Goal: Transaction & Acquisition: Purchase product/service

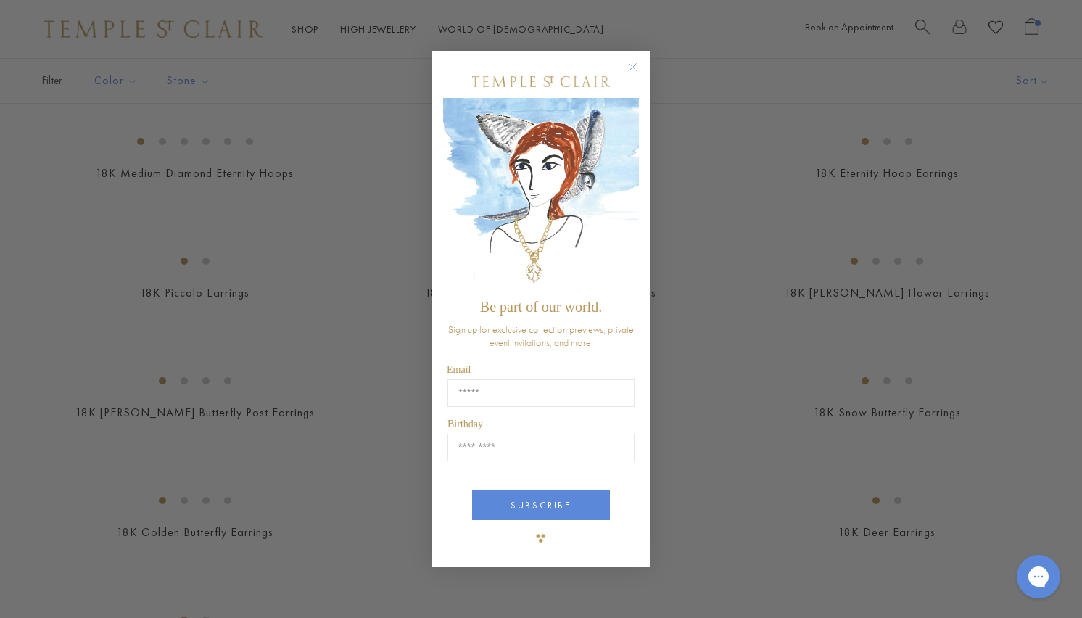
scroll to position [1668, 0]
click at [629, 67] on circle "Close dialog" at bounding box center [633, 67] width 17 height 17
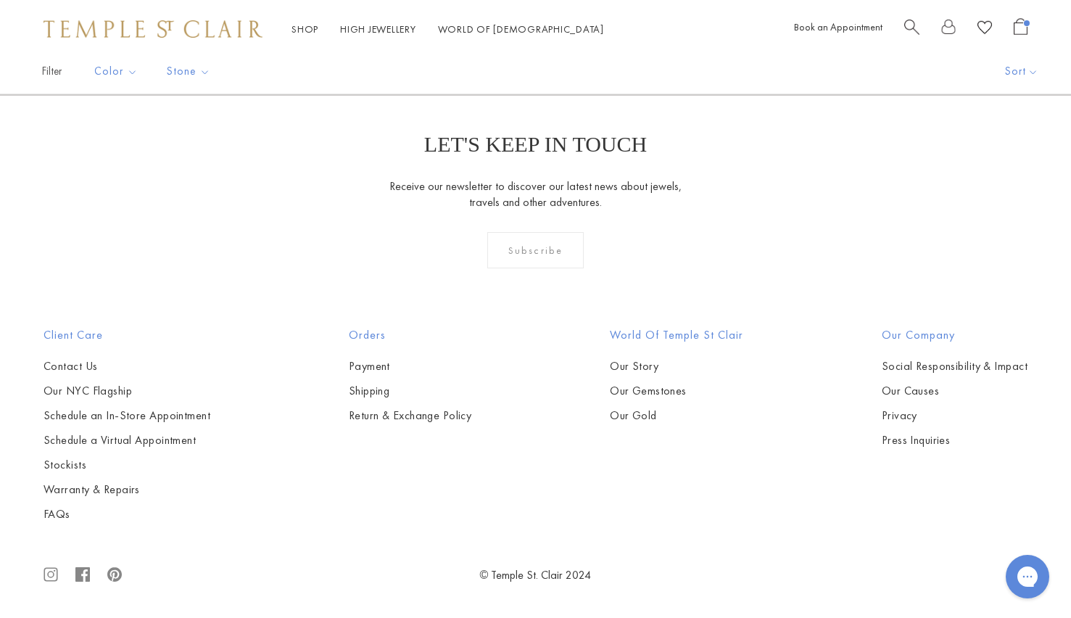
scroll to position [3303, 0]
click at [0, 0] on img at bounding box center [0, 0] width 0 height 0
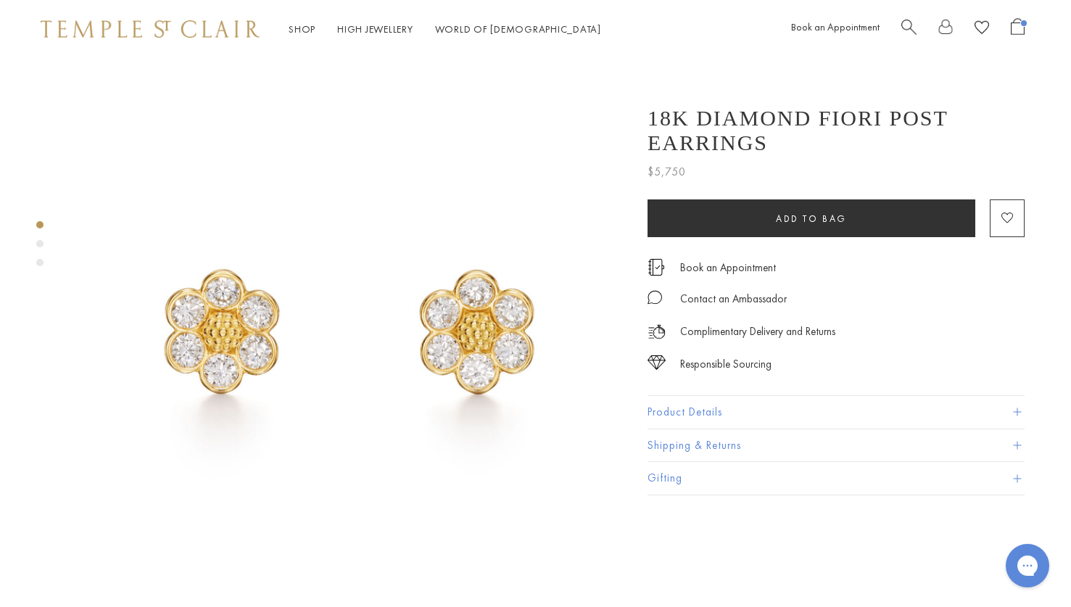
scroll to position [0, 3]
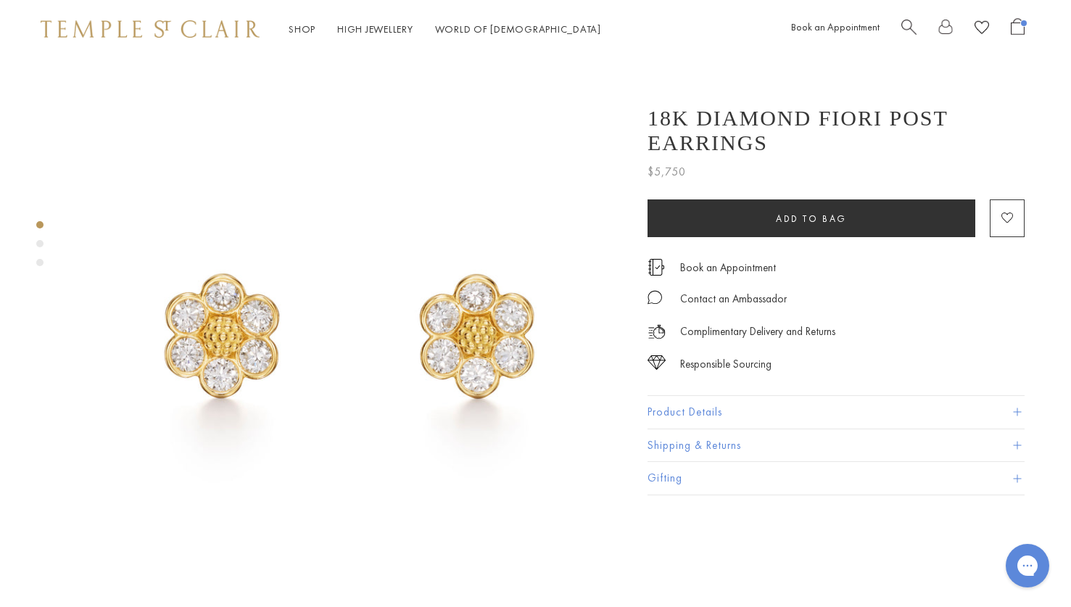
click at [39, 242] on div "Product gallery navigation" at bounding box center [39, 243] width 7 height 7
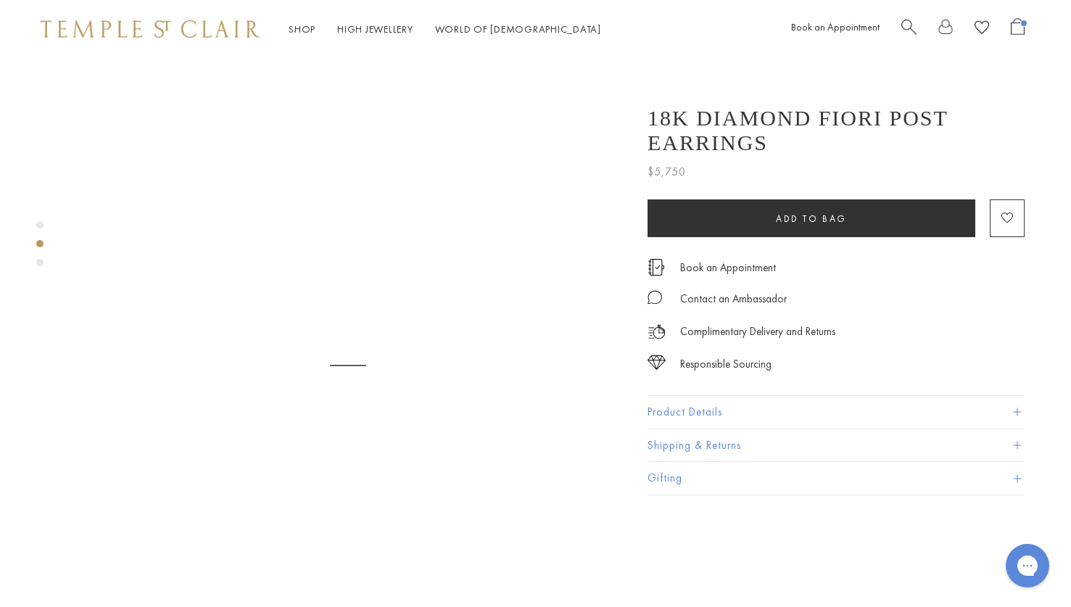
scroll to position [556, 3]
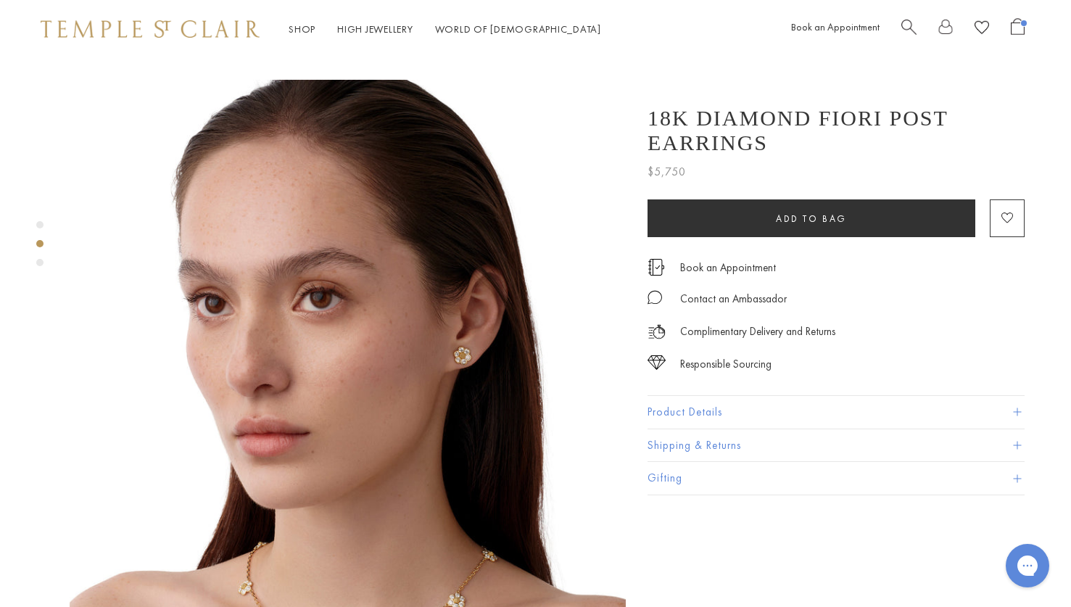
click at [38, 263] on div "Product gallery navigation" at bounding box center [39, 262] width 7 height 7
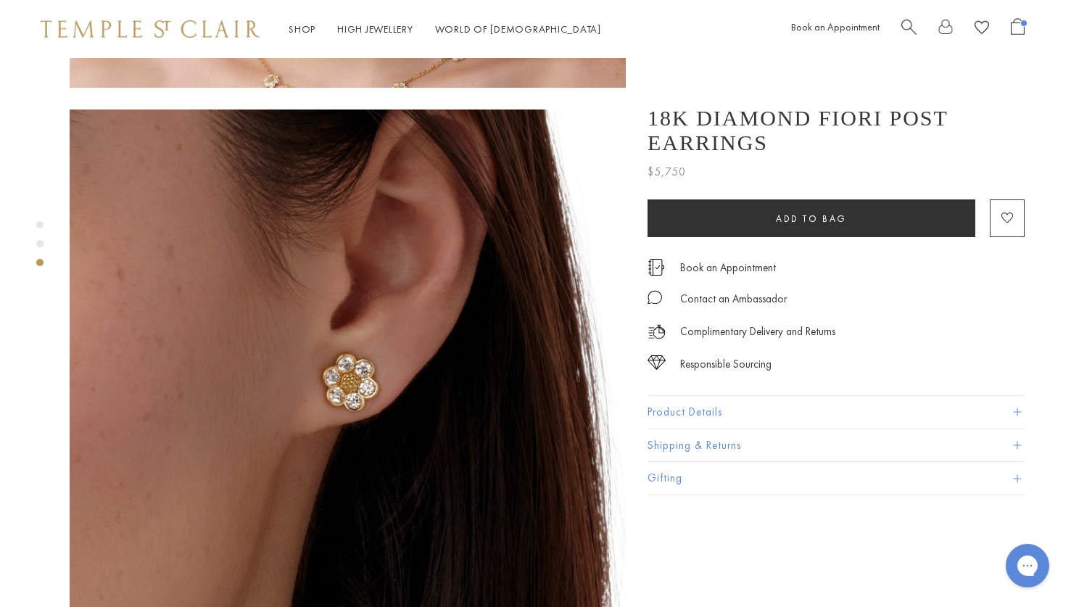
scroll to position [1107, 3]
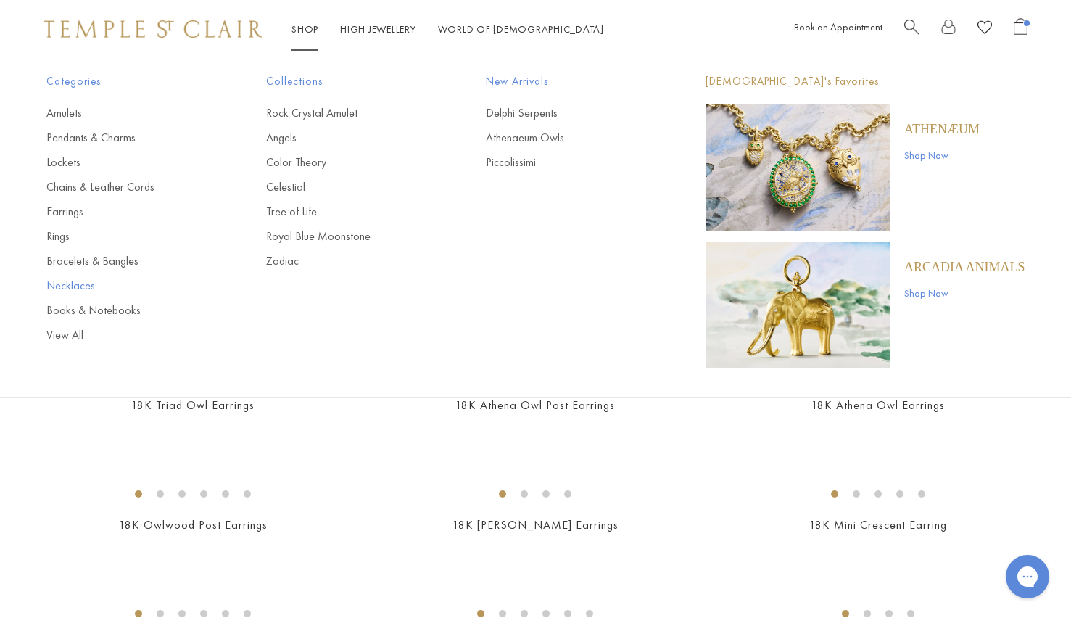
click at [66, 286] on link "Necklaces" at bounding box center [127, 286] width 162 height 16
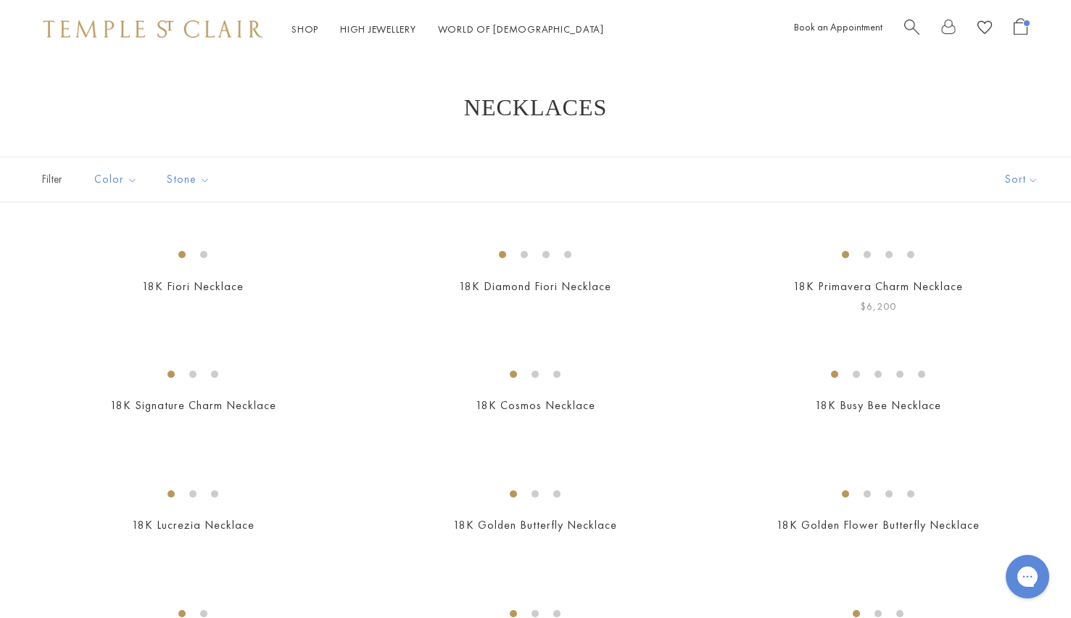
click at [0, 0] on img at bounding box center [0, 0] width 0 height 0
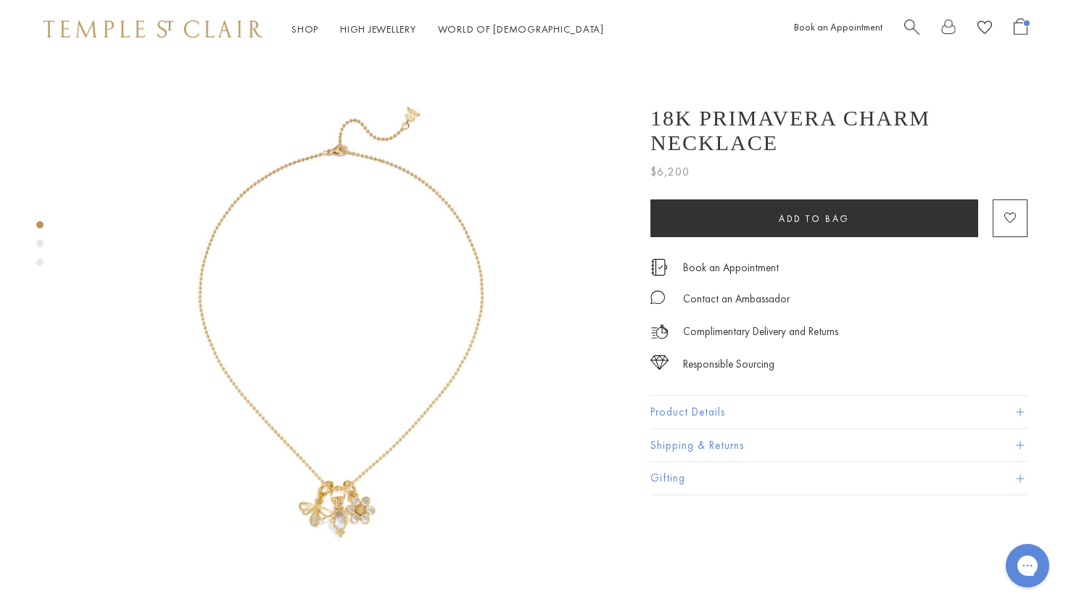
click at [40, 262] on div "Product gallery navigation" at bounding box center [39, 262] width 7 height 7
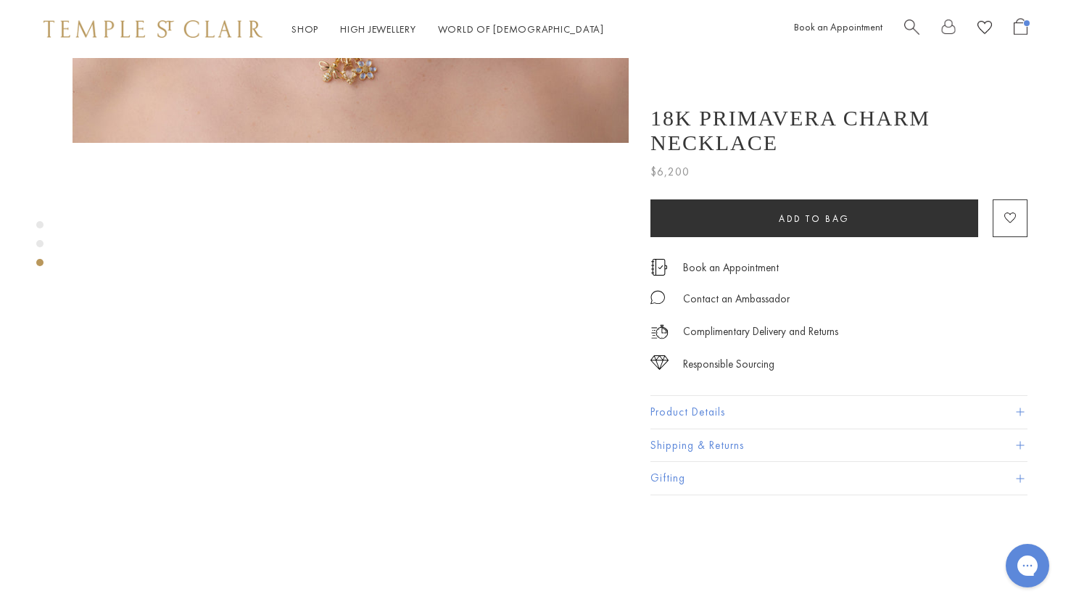
scroll to position [1050, 0]
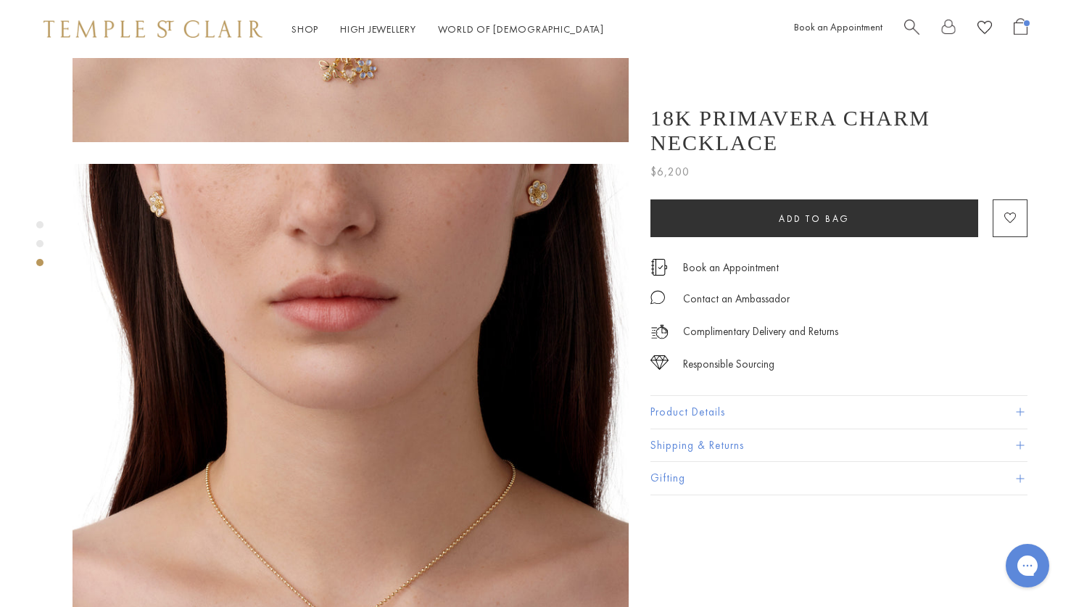
click at [38, 244] on div "Product gallery navigation" at bounding box center [39, 243] width 7 height 7
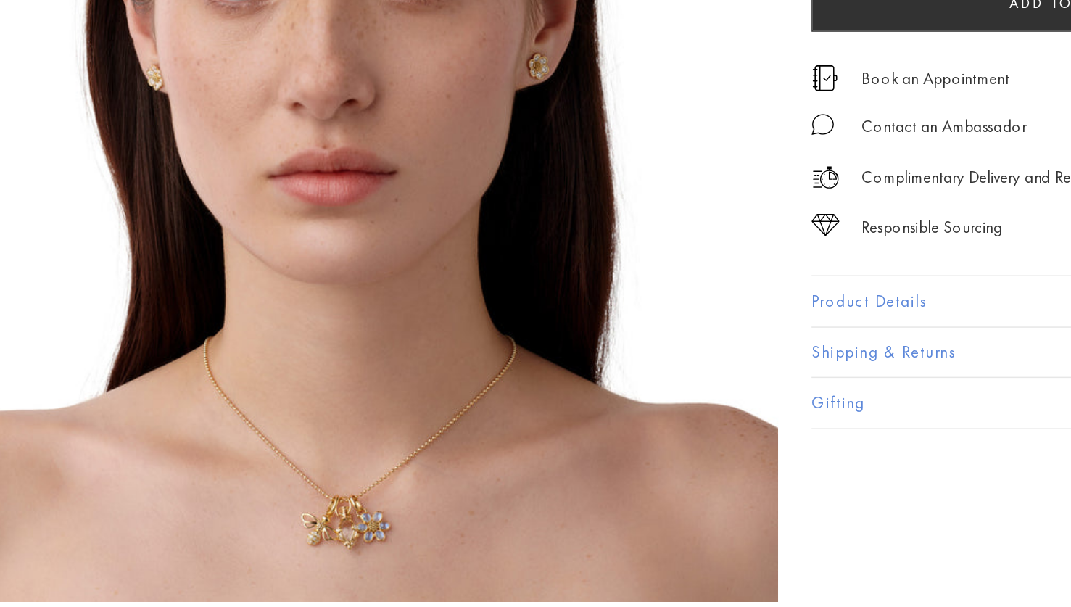
scroll to position [537, 2]
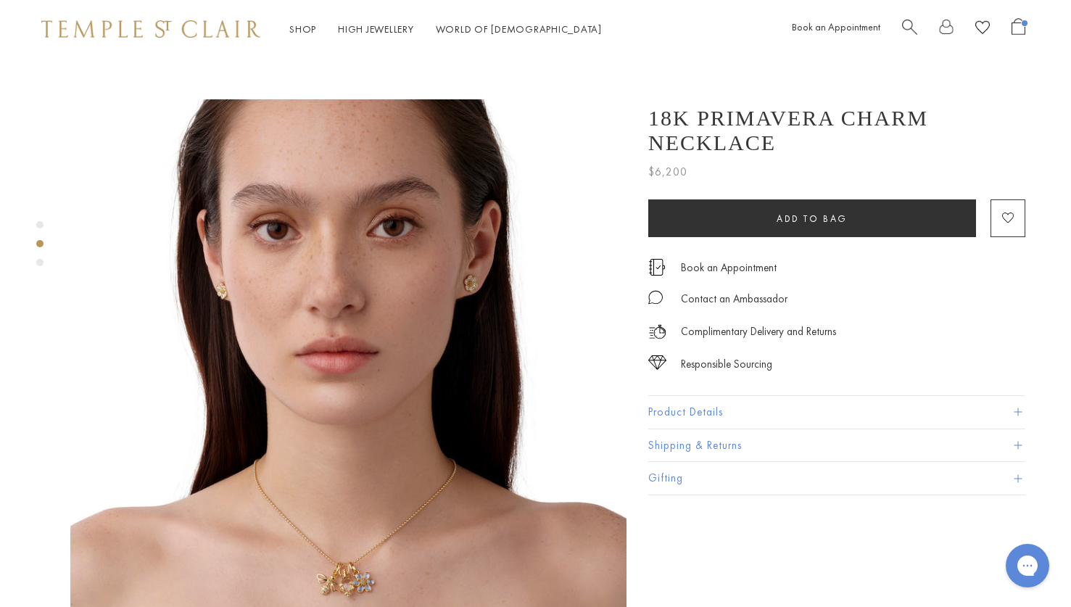
click at [40, 225] on div "Product gallery navigation" at bounding box center [39, 224] width 7 height 7
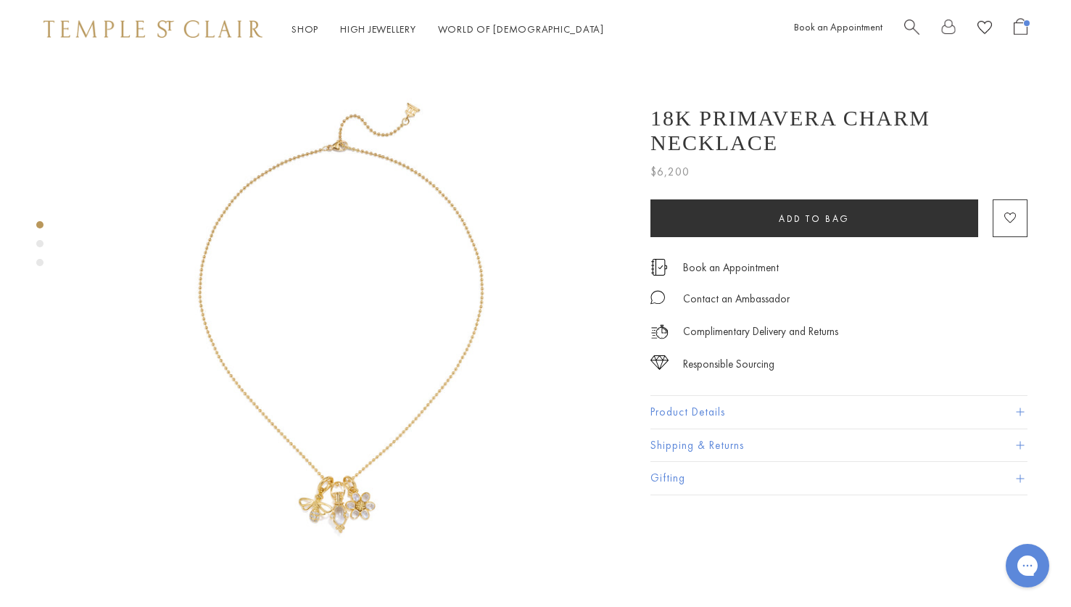
scroll to position [4, 0]
click at [126, 155] on img at bounding box center [351, 332] width 556 height 556
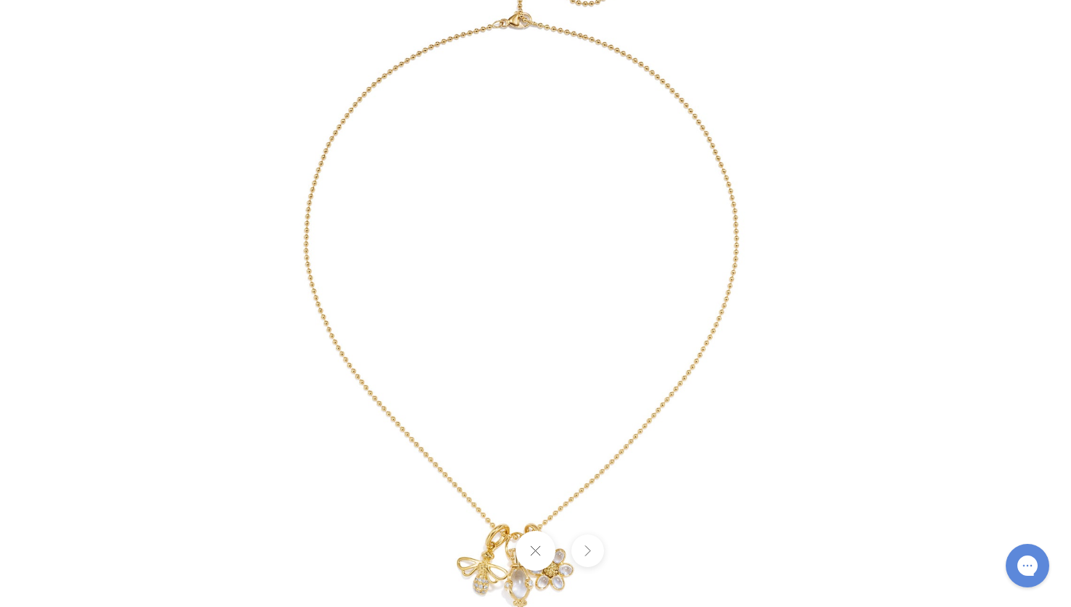
click at [584, 553] on button at bounding box center [588, 551] width 33 height 33
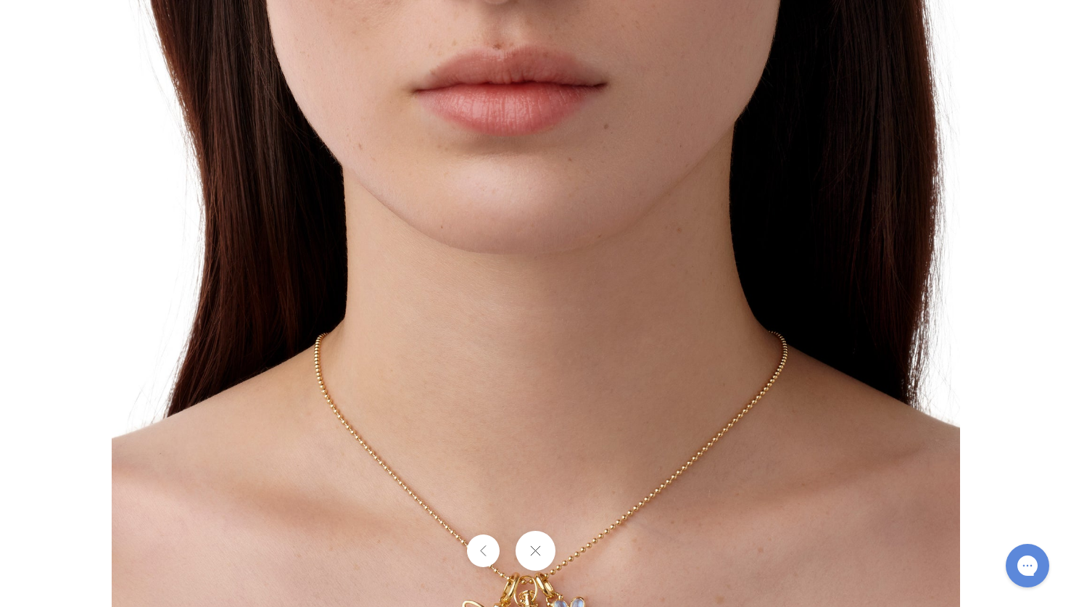
click at [543, 556] on button at bounding box center [536, 551] width 40 height 40
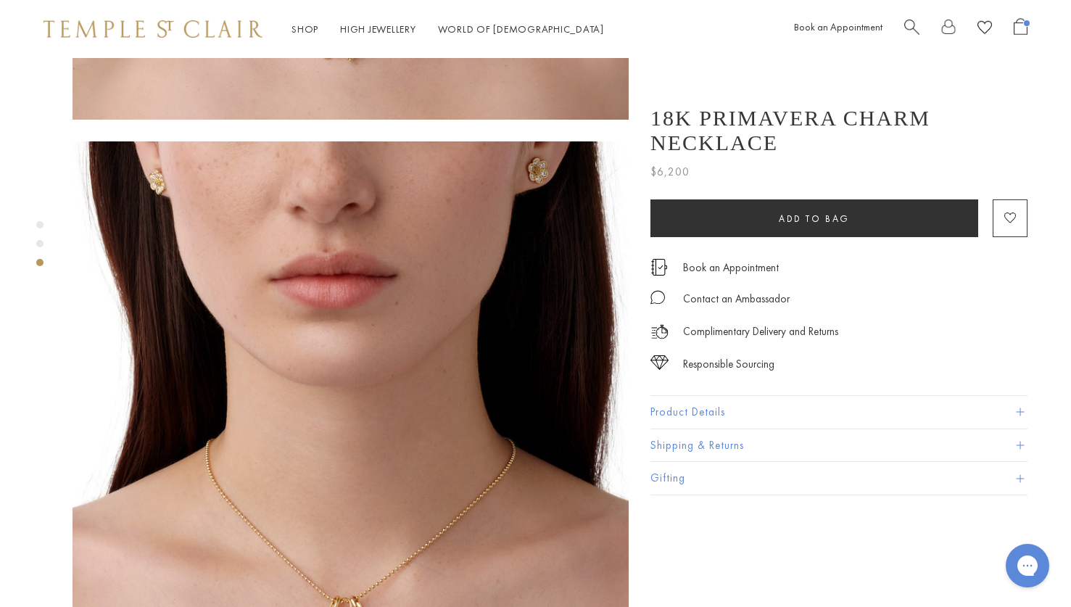
scroll to position [1074, 0]
